Goal: Information Seeking & Learning: Learn about a topic

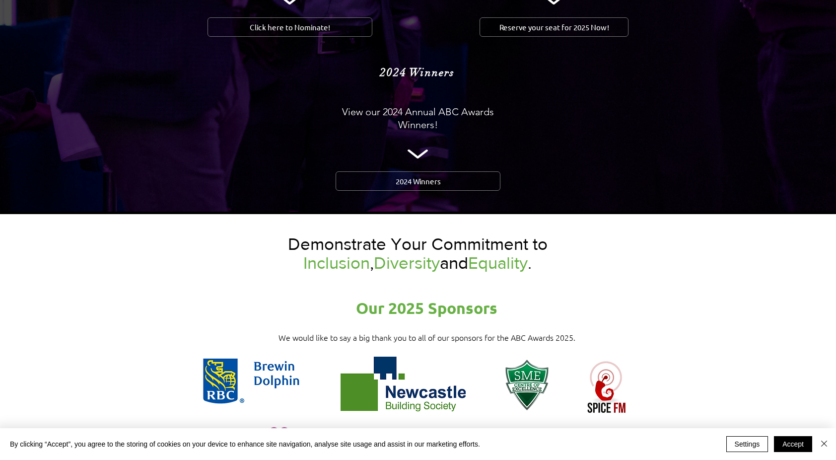
scroll to position [1133, 0]
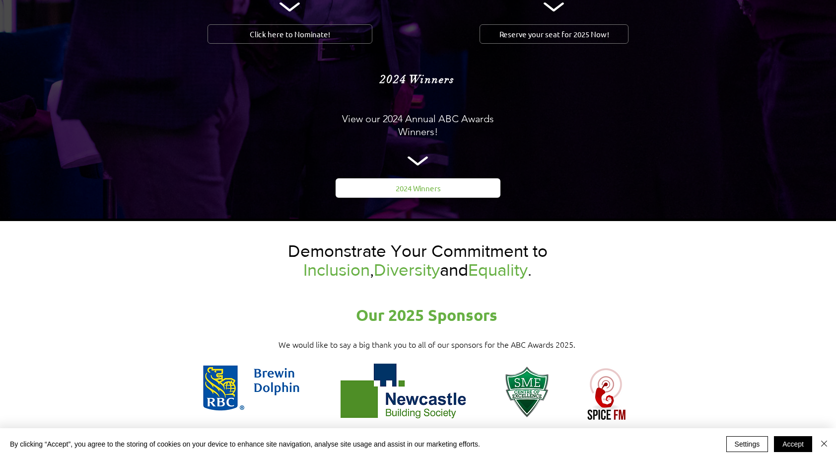
click at [419, 178] on link "2024 Winners" at bounding box center [418, 187] width 165 height 19
click at [409, 183] on span "2024 Winners" at bounding box center [418, 188] width 45 height 10
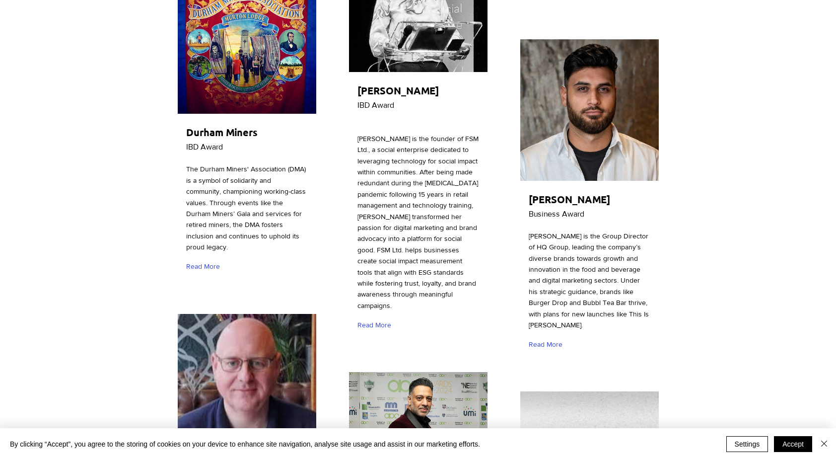
scroll to position [1028, 0]
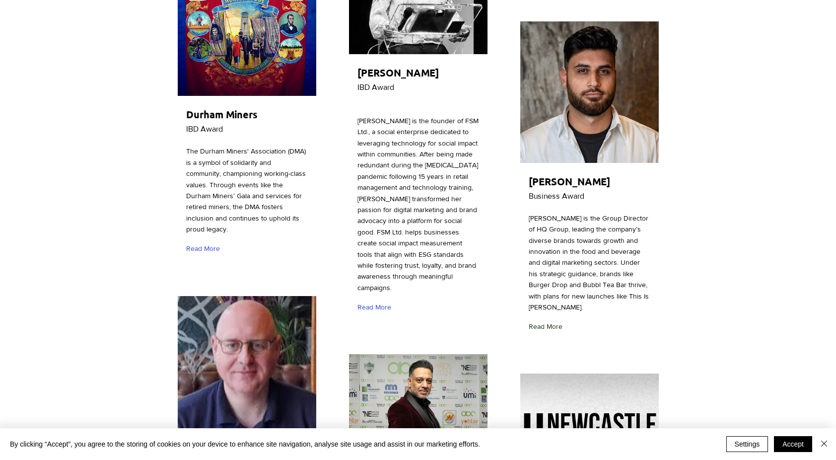
click at [551, 322] on span "Read More" at bounding box center [546, 327] width 34 height 10
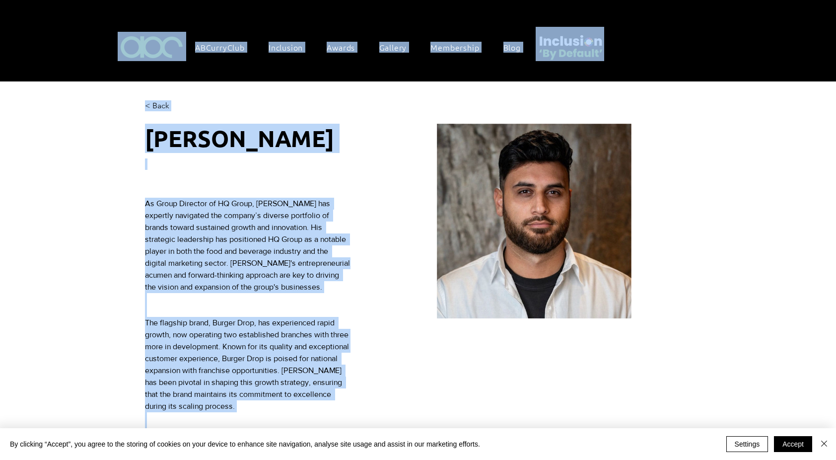
scroll to position [0, 167]
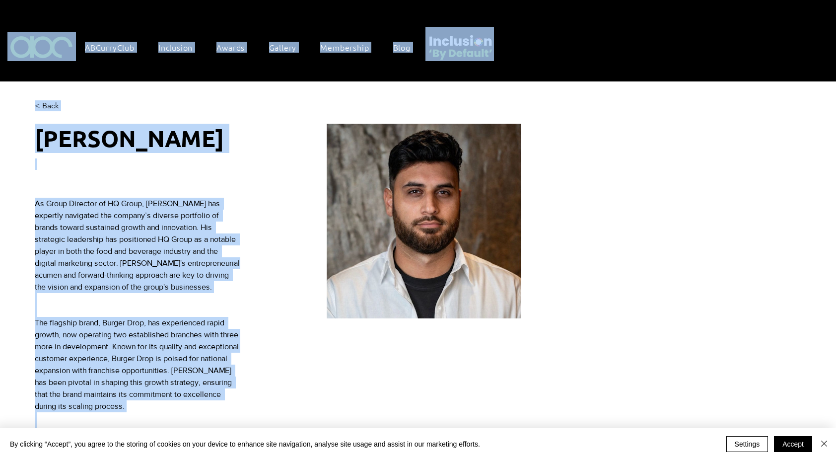
drag, startPoint x: 836, startPoint y: 52, endPoint x: 841, endPoint y: 90, distance: 38.1
click at [669, 90] on html "top of page Skip to Main Content ABCurryClub Inclusion Inclusion By Default Inc…" at bounding box center [251, 230] width 836 height 460
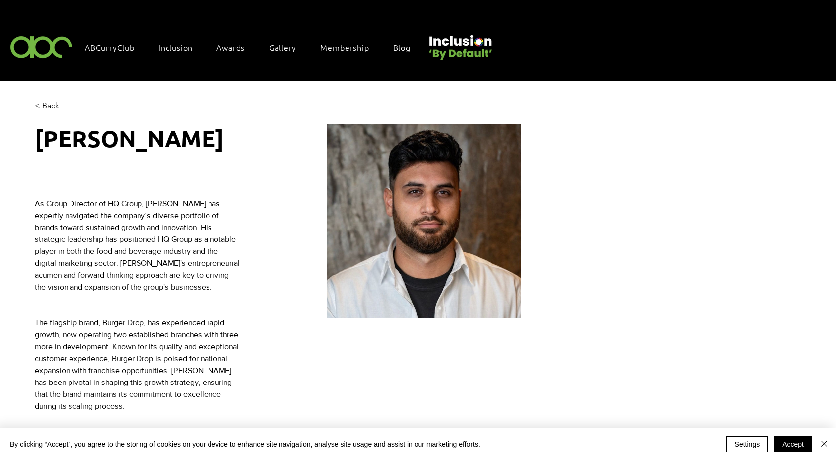
scroll to position [0, 0]
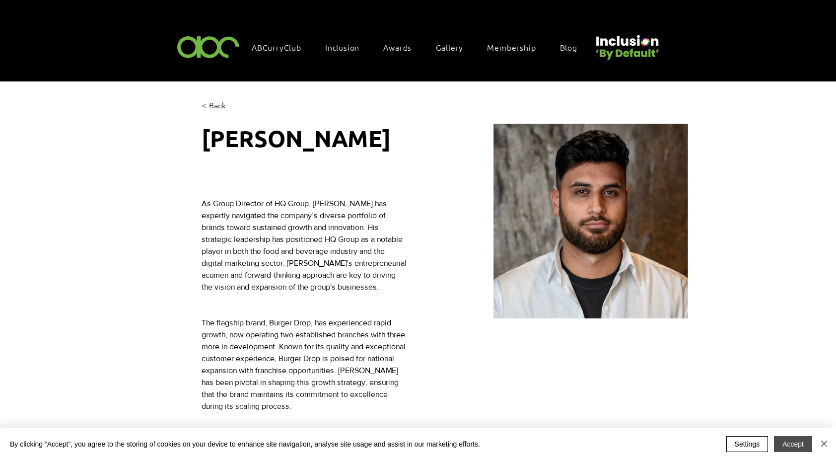
click at [794, 444] on button "Accept" at bounding box center [793, 444] width 38 height 16
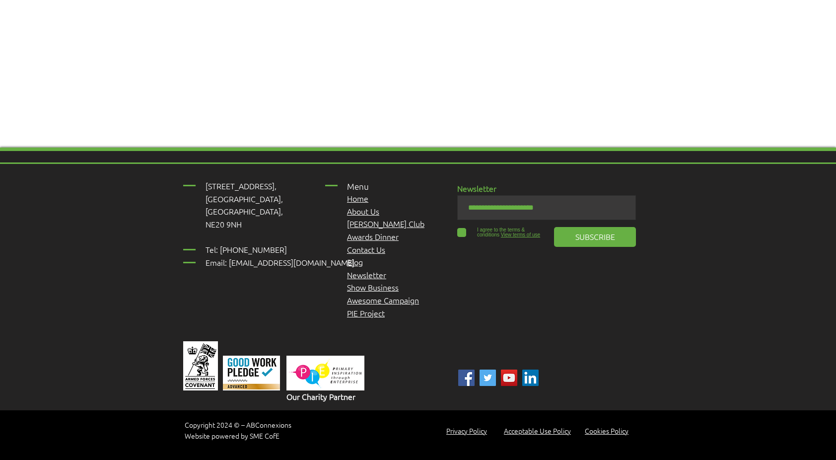
scroll to position [1054, 0]
